Goal: Transaction & Acquisition: Subscribe to service/newsletter

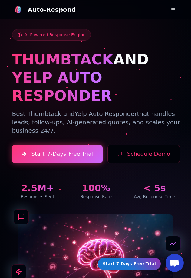
drag, startPoint x: 131, startPoint y: 86, endPoint x: 126, endPoint y: 68, distance: 18.5
click at [126, 68] on h1 "YELP AUTO RESPONDER" at bounding box center [96, 86] width 168 height 36
drag, startPoint x: 8, startPoint y: 95, endPoint x: 37, endPoint y: 114, distance: 34.6
click at [37, 114] on div "AI-Powered Response Engine THUMBTACK AND YELP AUTO RESPONDER Best Thumbtack and…" at bounding box center [96, 158] width 182 height 316
copy p "Best Thumbtack and Yelp Auto Responder that handles leads, follow-ups, AI-gener…"
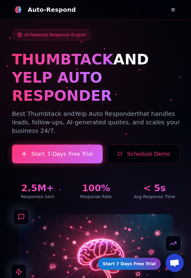
click at [140, 80] on h1 "YELP AUTO RESPONDER" at bounding box center [96, 86] width 168 height 36
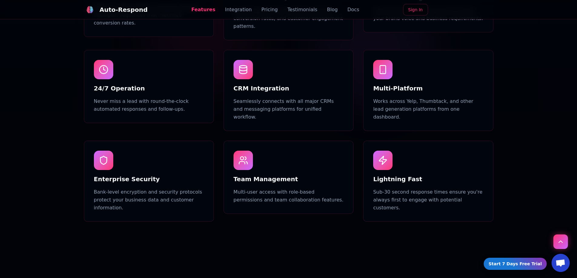
scroll to position [636, 0]
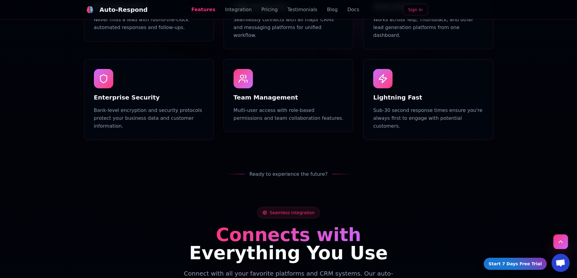
click at [191, 242] on icon "Scroll to top" at bounding box center [560, 241] width 7 height 7
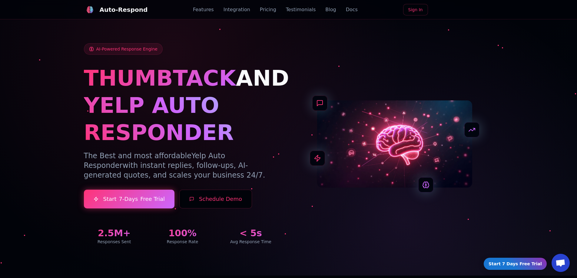
scroll to position [0, 0]
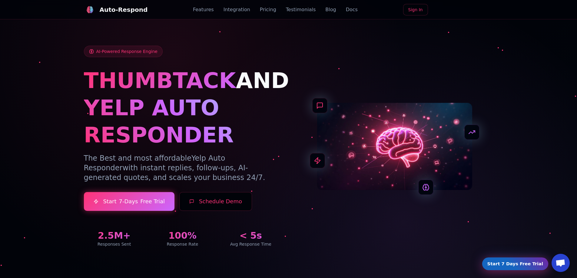
click at [191, 263] on link "Start 7 Days Free Trial" at bounding box center [515, 264] width 63 height 12
